Goal: Transaction & Acquisition: Book appointment/travel/reservation

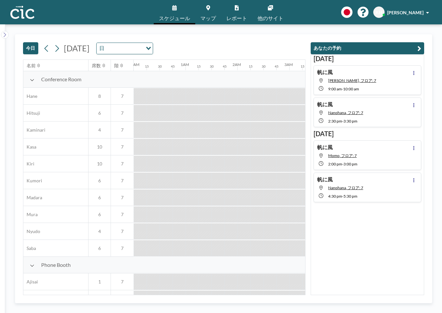
click at [33, 44] on button "今日" at bounding box center [30, 48] width 15 height 12
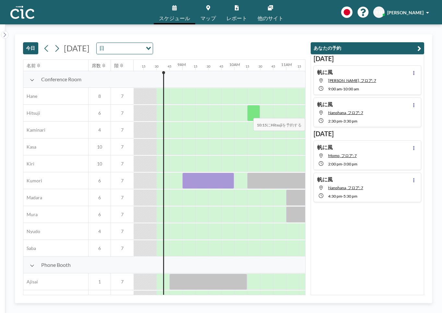
scroll to position [0, 428]
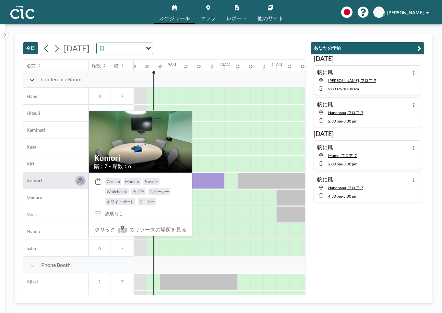
click at [80, 181] on icon at bounding box center [80, 180] width 7 height 6
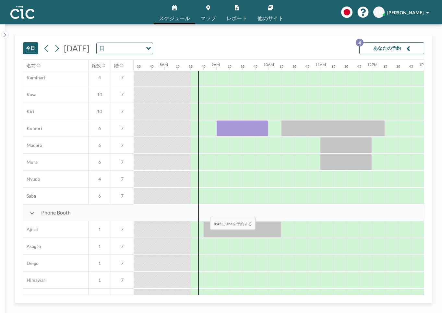
scroll to position [0, 385]
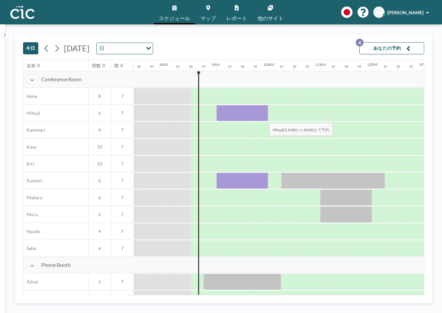
drag, startPoint x: 223, startPoint y: 121, endPoint x: 264, endPoint y: 118, distance: 41.0
click at [264, 118] on div at bounding box center [242, 113] width 52 height 16
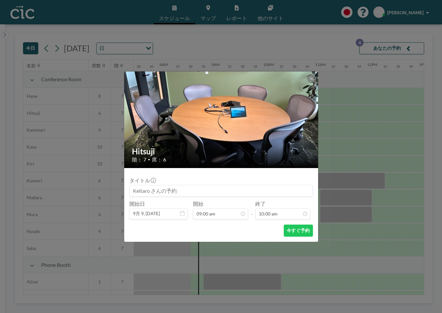
scroll to position [462, 0]
click at [232, 192] on input at bounding box center [221, 190] width 183 height 11
type input "帆に風"
click at [289, 232] on button "今すぐ予約" at bounding box center [298, 230] width 29 height 12
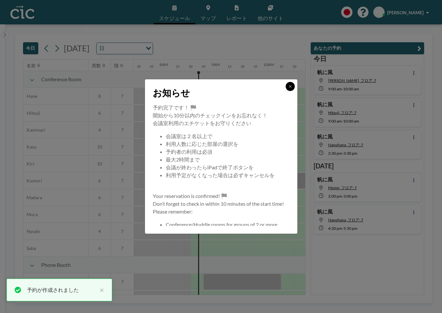
click at [292, 83] on button at bounding box center [290, 86] width 9 height 9
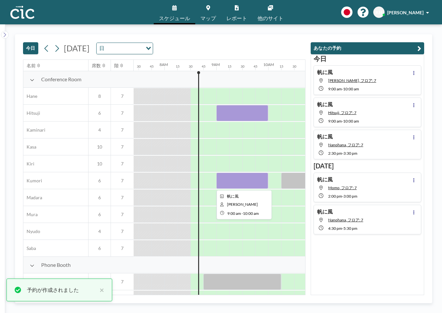
click at [240, 184] on div at bounding box center [242, 180] width 52 height 16
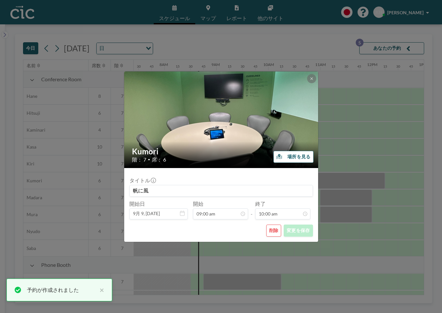
click at [277, 231] on button "削除" at bounding box center [273, 230] width 15 height 12
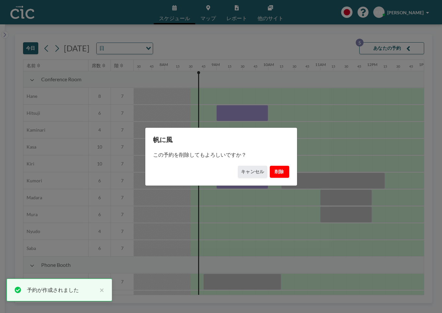
click at [274, 170] on button "削除" at bounding box center [279, 172] width 19 height 12
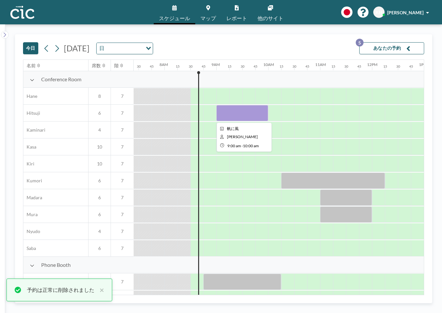
click at [254, 113] on div at bounding box center [242, 113] width 52 height 16
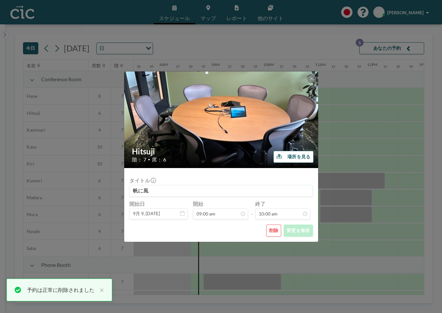
click at [254, 250] on div "Hitsuji 階： 7 • 席： 6 場所を見る タイトル 帆に風 開始日 9月 9, [DATE] 開始 09:00 am - 終了 10:00 am 削…" at bounding box center [221, 156] width 442 height 313
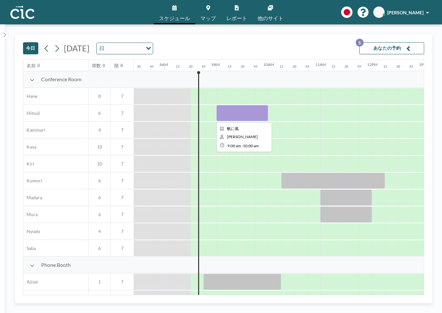
click at [258, 113] on div at bounding box center [242, 113] width 52 height 16
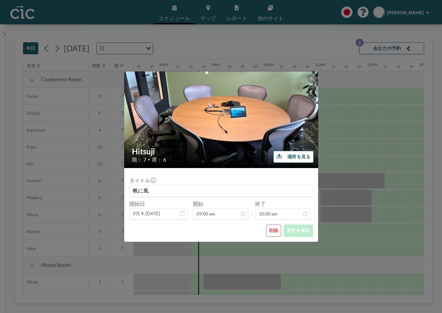
click at [404, 47] on div "Hitsuji 階： 7 • 席： 6 場所を見る タイトル 帆に風 開始日 9月 9, [DATE] 開始 09:00 am - 終了 10:00 am 削…" at bounding box center [221, 156] width 442 height 313
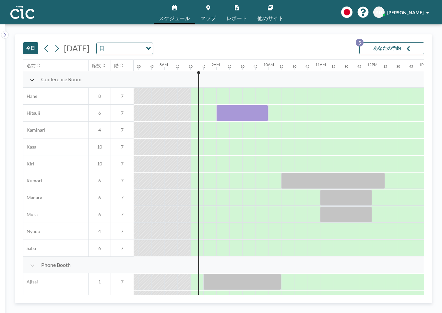
click at [408, 47] on icon "button" at bounding box center [409, 48] width 4 height 8
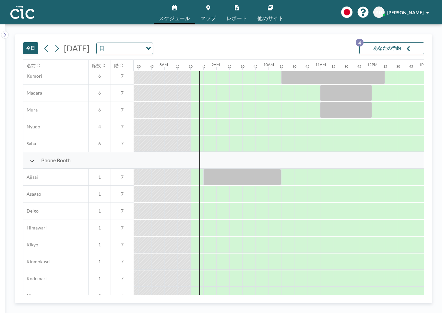
scroll to position [0, 385]
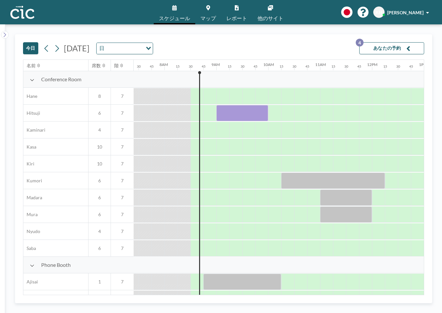
click at [180, 14] on link "スケジュール" at bounding box center [175, 12] width 42 height 24
click at [208, 12] on link "マップ" at bounding box center [208, 12] width 26 height 24
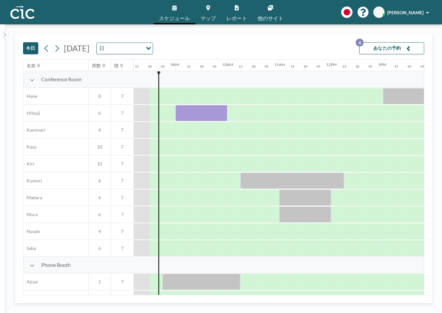
scroll to position [0, 428]
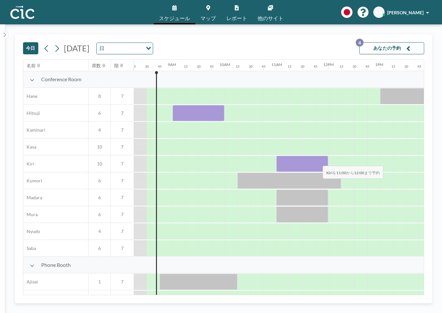
drag, startPoint x: 278, startPoint y: 161, endPoint x: 318, endPoint y: 161, distance: 39.6
click at [318, 161] on div at bounding box center [303, 163] width 52 height 16
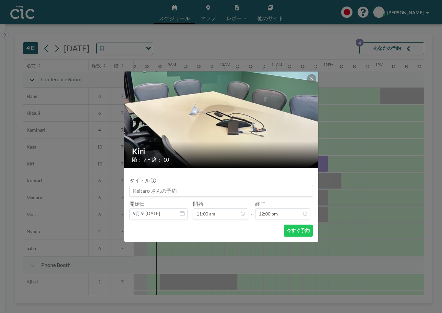
click at [212, 191] on input at bounding box center [221, 190] width 183 height 11
type input "ほ"
click at [311, 79] on icon at bounding box center [312, 78] width 2 height 2
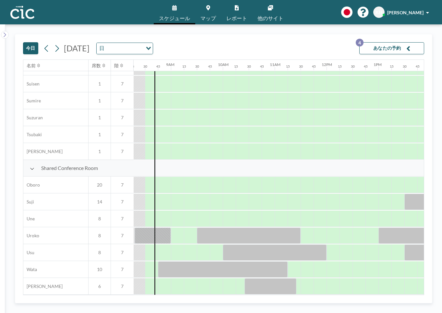
scroll to position [384, 466]
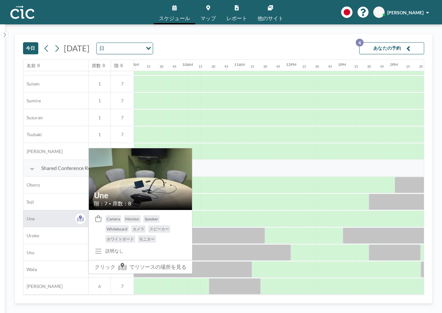
click at [34, 219] on span "Une" at bounding box center [28, 219] width 11 height 6
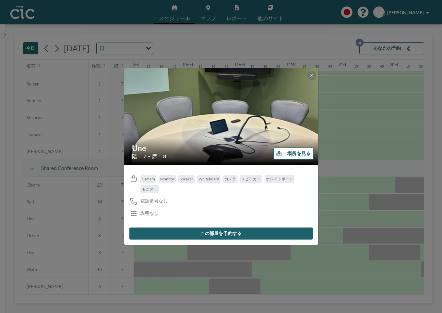
click at [293, 147] on button "場所を見る" at bounding box center [294, 153] width 40 height 12
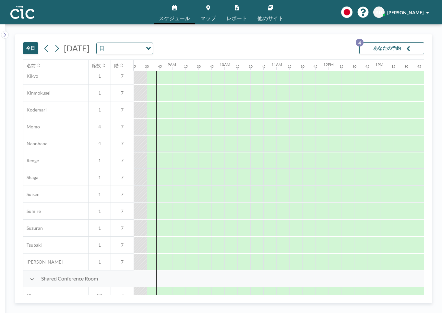
scroll to position [0, 428]
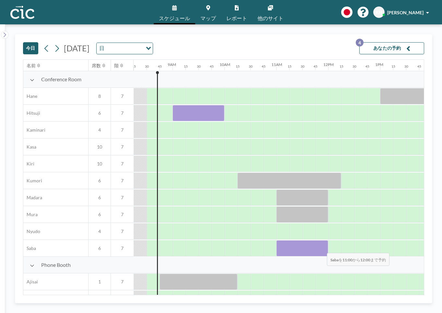
drag, startPoint x: 282, startPoint y: 249, endPoint x: 322, endPoint y: 248, distance: 39.9
click at [322, 248] on div at bounding box center [303, 248] width 52 height 16
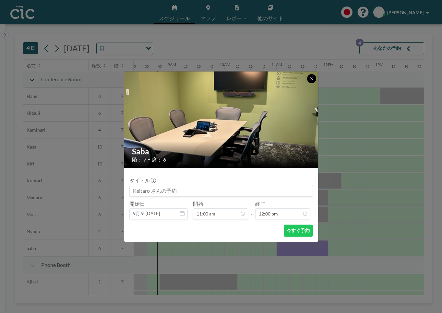
click at [312, 75] on button at bounding box center [311, 78] width 9 height 9
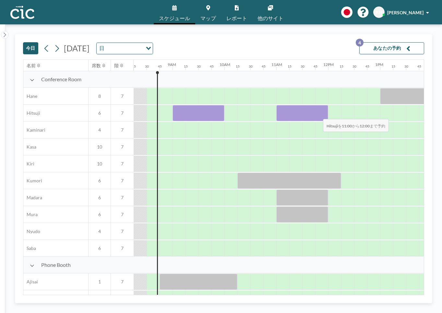
drag, startPoint x: 285, startPoint y: 115, endPoint x: 318, endPoint y: 115, distance: 32.8
click at [318, 115] on div at bounding box center [303, 113] width 52 height 16
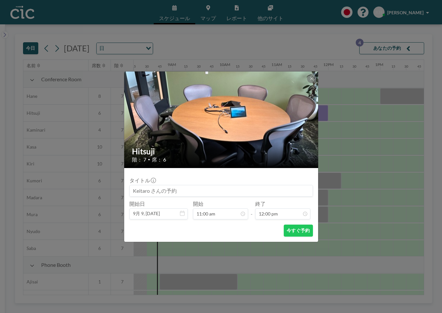
click at [217, 190] on input at bounding box center [221, 190] width 183 height 11
type input "帆に風"
click at [309, 75] on button at bounding box center [311, 78] width 9 height 9
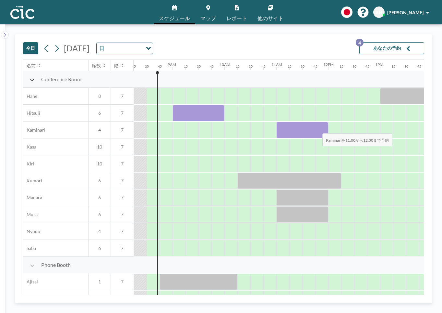
drag, startPoint x: 283, startPoint y: 129, endPoint x: 318, endPoint y: 129, distance: 34.4
click at [318, 129] on div at bounding box center [303, 130] width 52 height 16
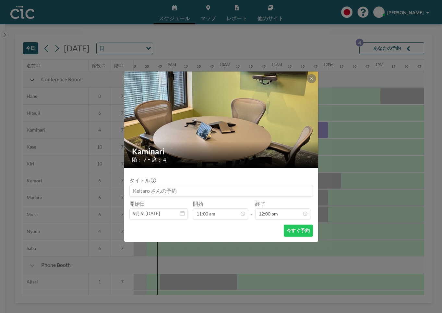
click at [239, 182] on div "タイトル" at bounding box center [221, 186] width 184 height 19
click at [234, 192] on input at bounding box center [221, 190] width 183 height 11
type input "帆に風"
click at [292, 235] on button "今すぐ予約" at bounding box center [298, 230] width 29 height 12
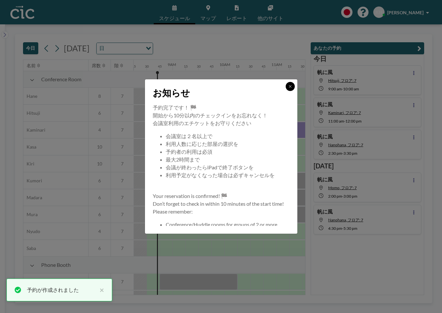
click at [292, 88] on icon at bounding box center [291, 86] width 4 height 4
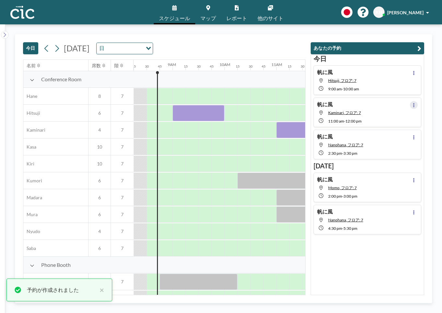
click at [412, 104] on button at bounding box center [414, 105] width 8 height 8
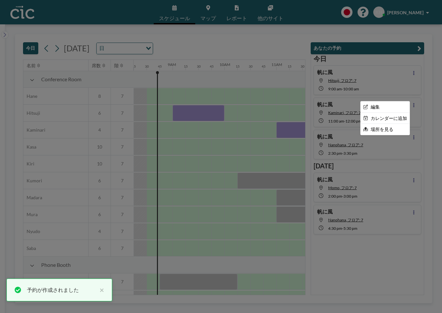
click at [435, 80] on div at bounding box center [221, 156] width 442 height 313
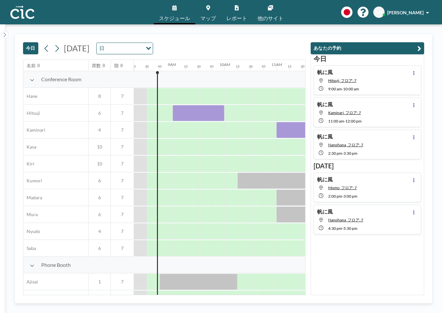
click at [412, 138] on button at bounding box center [414, 137] width 8 height 8
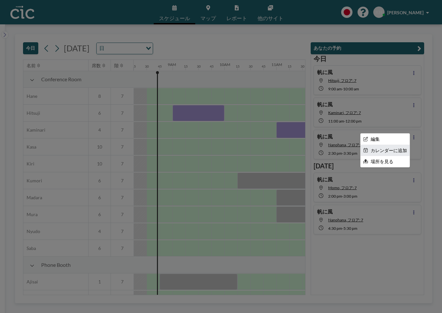
click at [394, 151] on li "カレンダーに追加" at bounding box center [385, 150] width 49 height 11
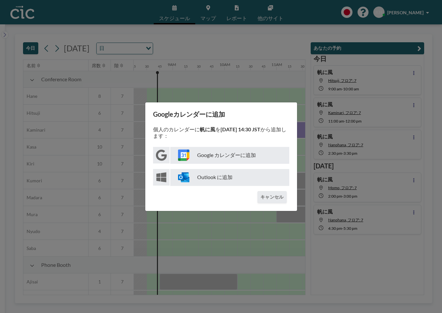
click at [238, 154] on p "Google カレンダーに追加" at bounding box center [229, 155] width 119 height 17
click at [261, 86] on div "Googleカレンダーに追加 個人のカレンダーに 帆に風 を 9月9日 14:30 JST から追加します： Google カレンダーに追加 Outlook …" at bounding box center [221, 156] width 442 height 313
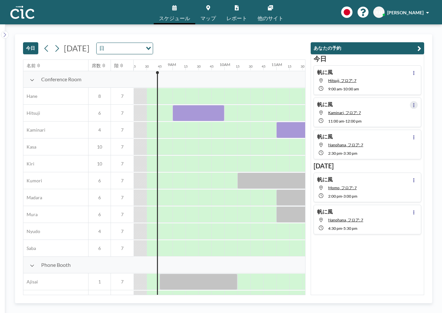
click at [411, 105] on button at bounding box center [414, 105] width 8 height 8
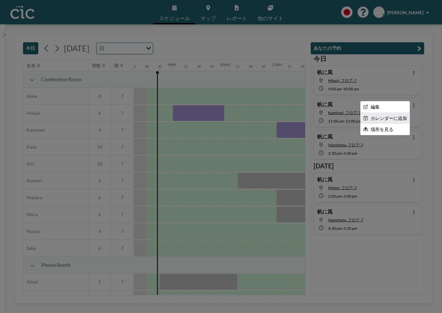
click at [396, 118] on li "カレンダーに追加" at bounding box center [385, 118] width 49 height 11
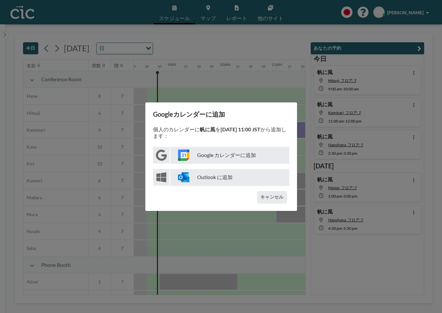
click at [211, 154] on p "Google カレンダーに追加" at bounding box center [229, 155] width 119 height 17
